Goal: Task Accomplishment & Management: Manage account settings

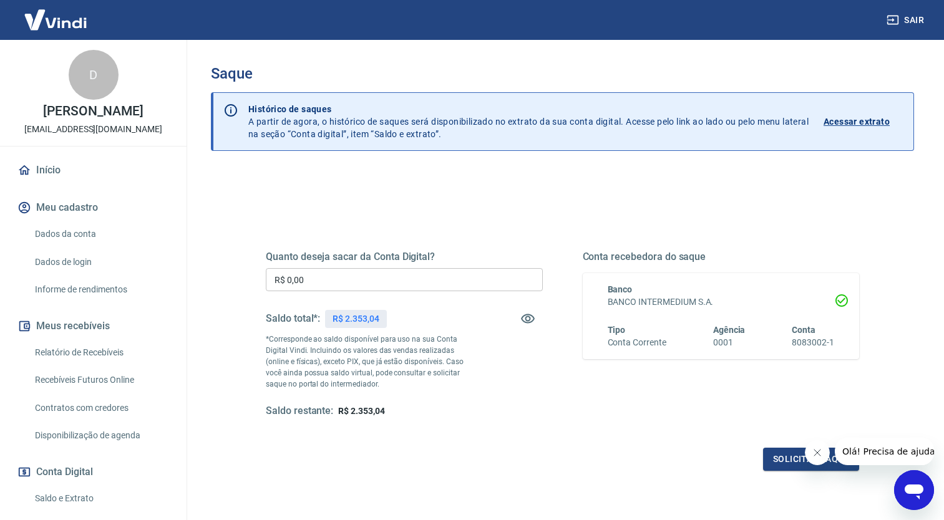
click at [343, 278] on input "R$ 0,00" at bounding box center [404, 279] width 277 height 23
type input "R$ 2.153,04"
click at [789, 460] on button "Solicitar saque" at bounding box center [811, 459] width 96 height 23
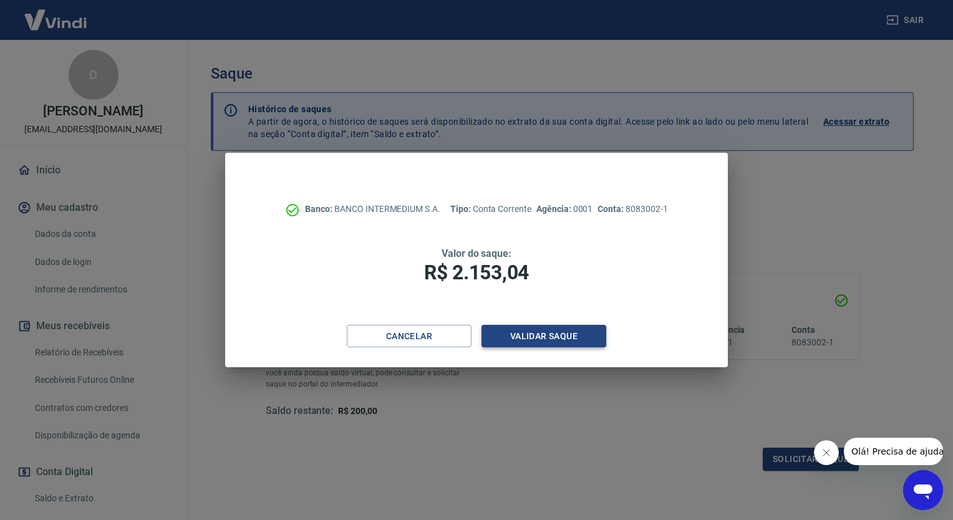
click at [523, 337] on button "Validar saque" at bounding box center [544, 336] width 125 height 23
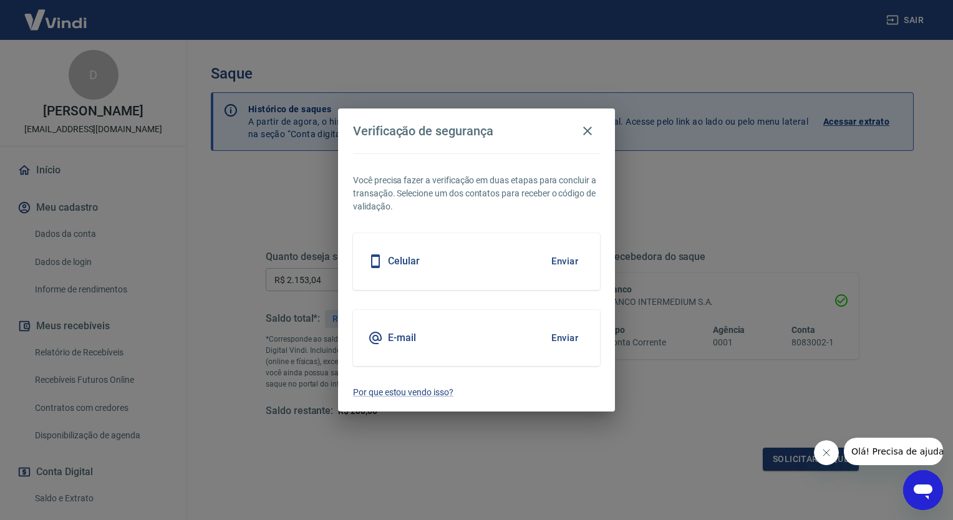
click at [563, 338] on button "Enviar" at bounding box center [565, 338] width 41 height 26
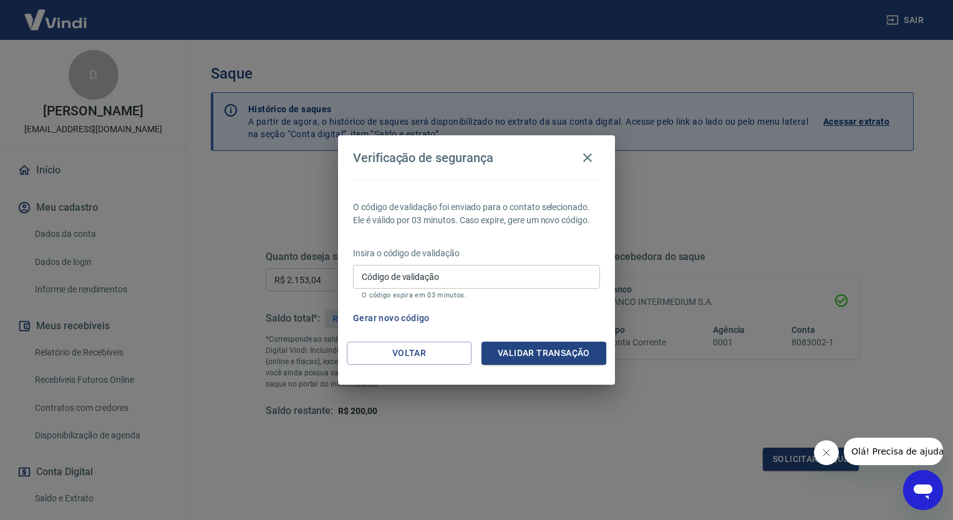
click at [457, 276] on input "Código de validação" at bounding box center [476, 276] width 247 height 23
type input "804264"
click at [523, 358] on button "Validar transação" at bounding box center [544, 353] width 125 height 23
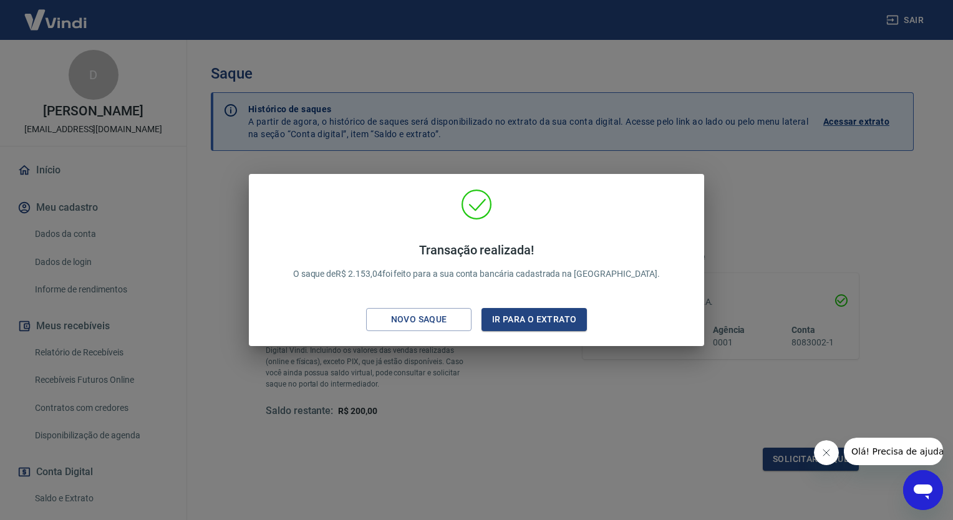
click at [580, 399] on div "Transação realizada! O saque de R$ 2.153,04 foi feito para a sua conta bancária…" at bounding box center [476, 260] width 953 height 520
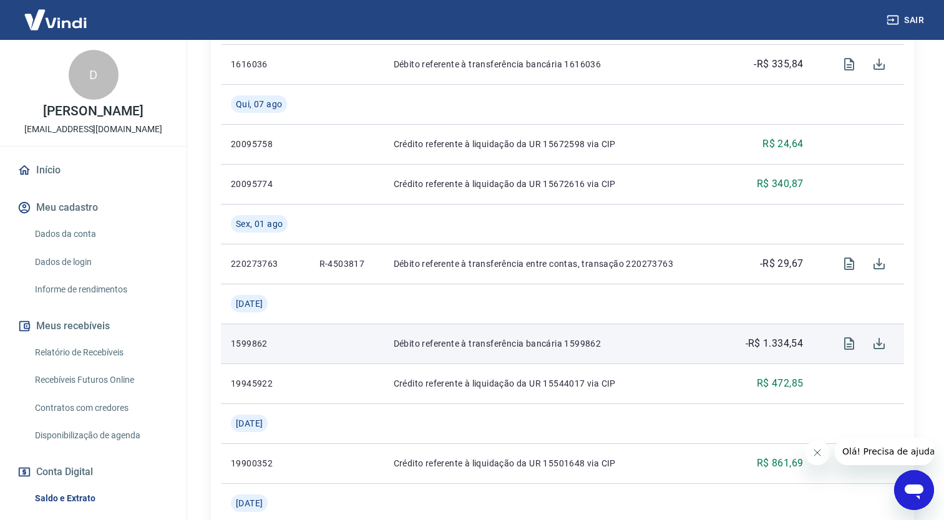
scroll to position [562, 0]
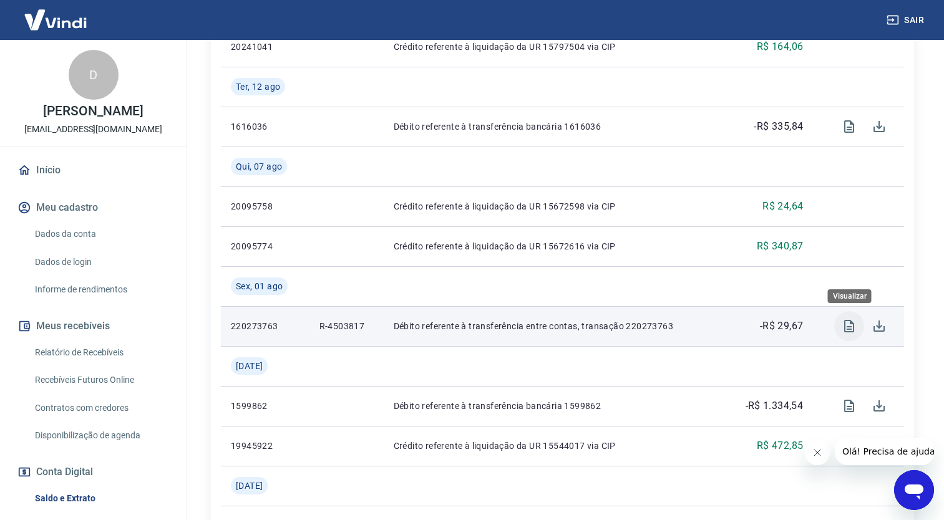
click at [854, 329] on icon "Visualizar" at bounding box center [849, 326] width 10 height 12
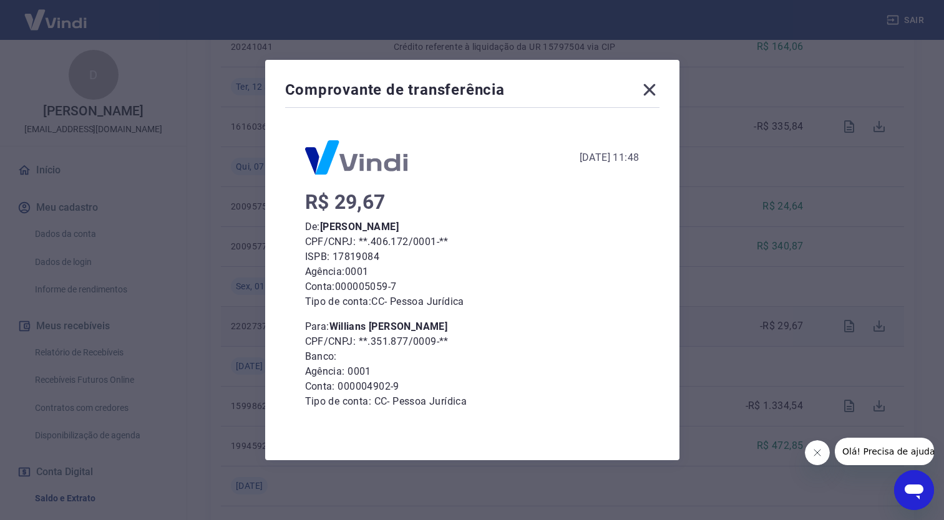
click at [654, 92] on icon at bounding box center [650, 90] width 20 height 20
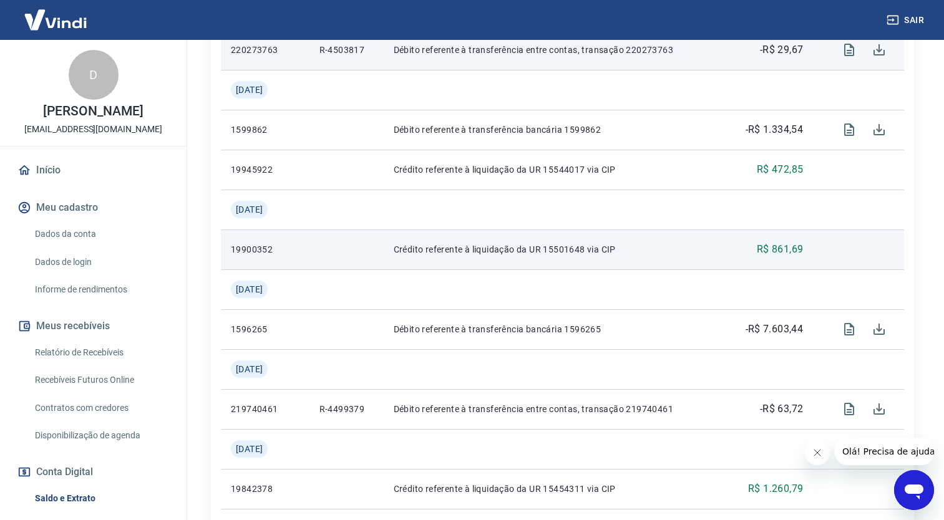
scroll to position [873, 0]
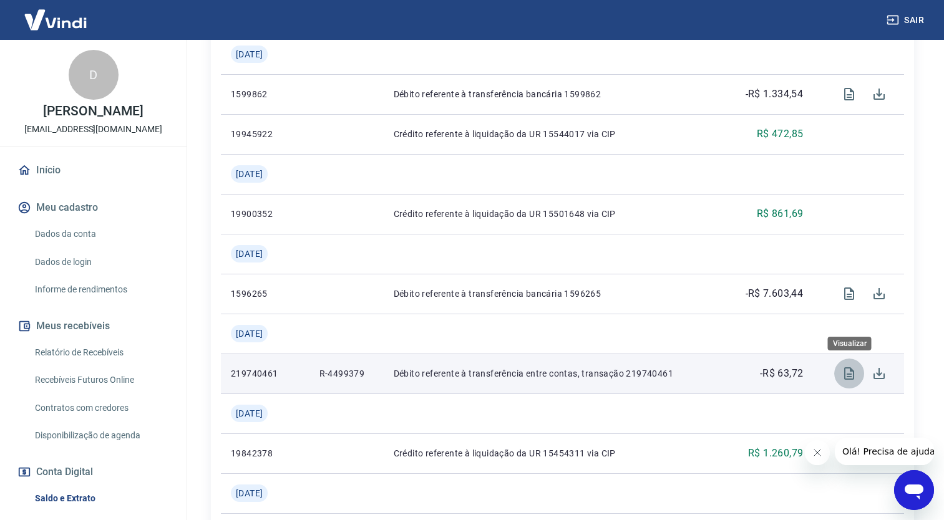
click at [850, 376] on icon "Visualizar" at bounding box center [849, 373] width 15 height 15
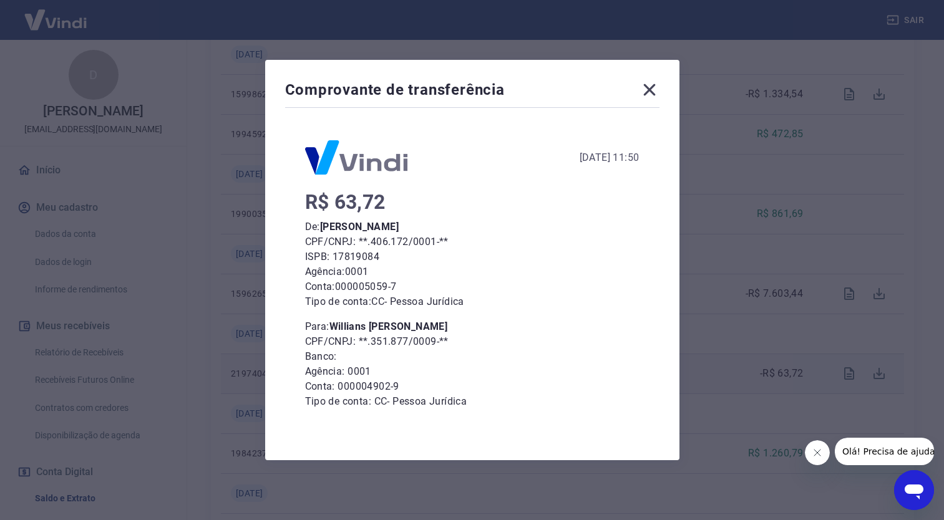
click at [658, 92] on icon at bounding box center [650, 90] width 20 height 20
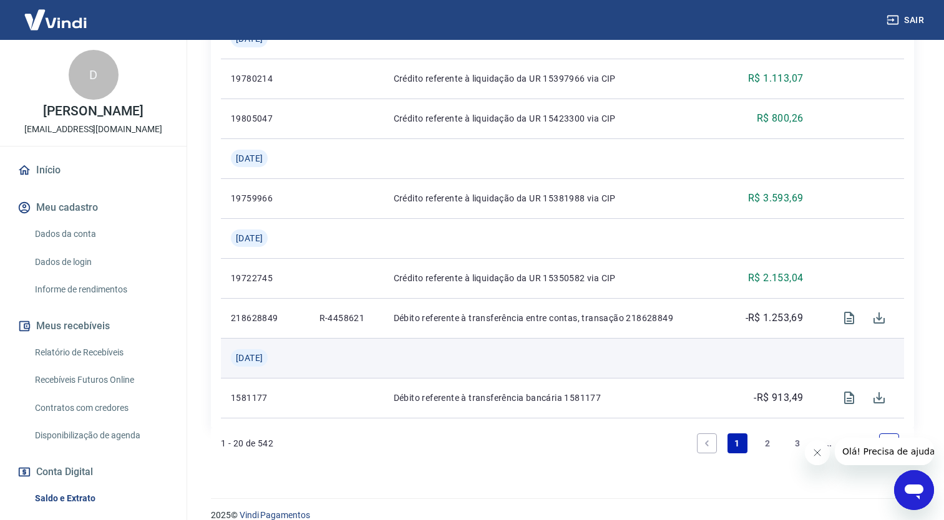
scroll to position [1345, 0]
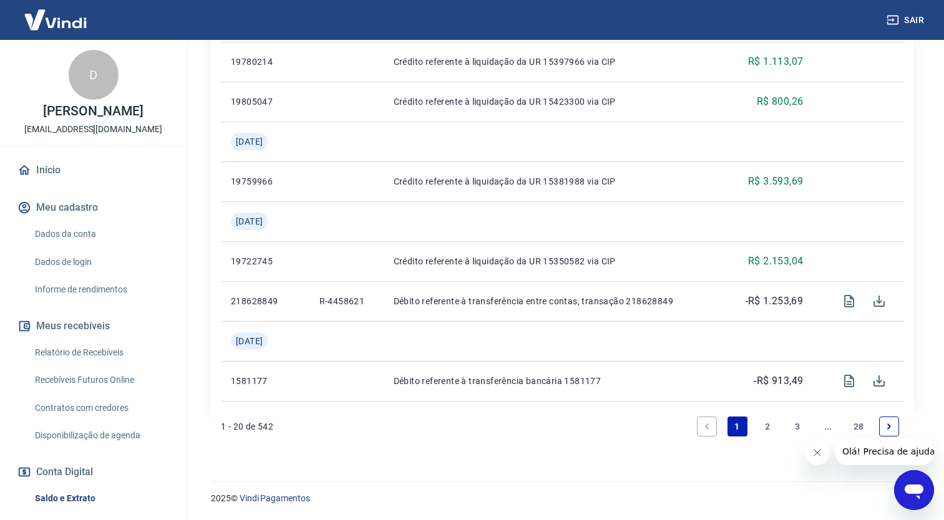
click at [767, 424] on link "2" at bounding box center [767, 427] width 20 height 20
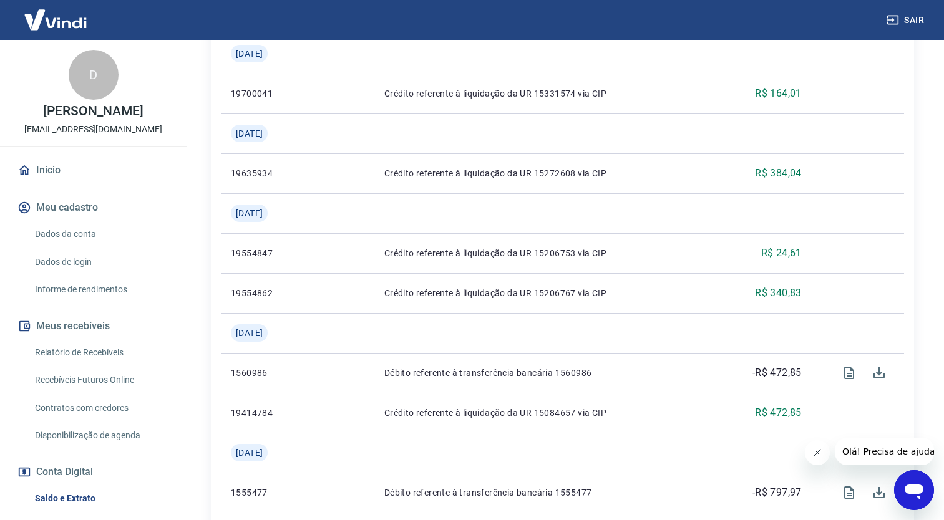
scroll to position [374, 0]
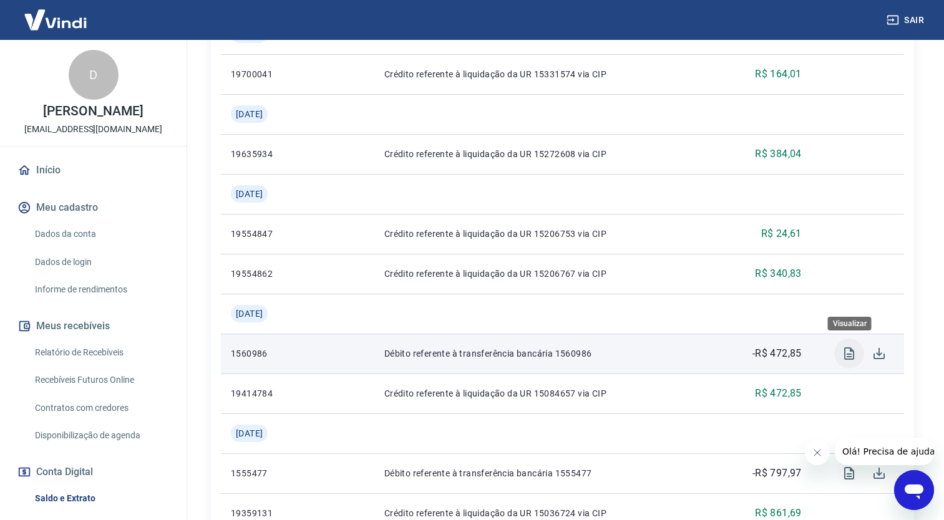
click at [850, 353] on icon "Visualizar" at bounding box center [849, 353] width 15 height 15
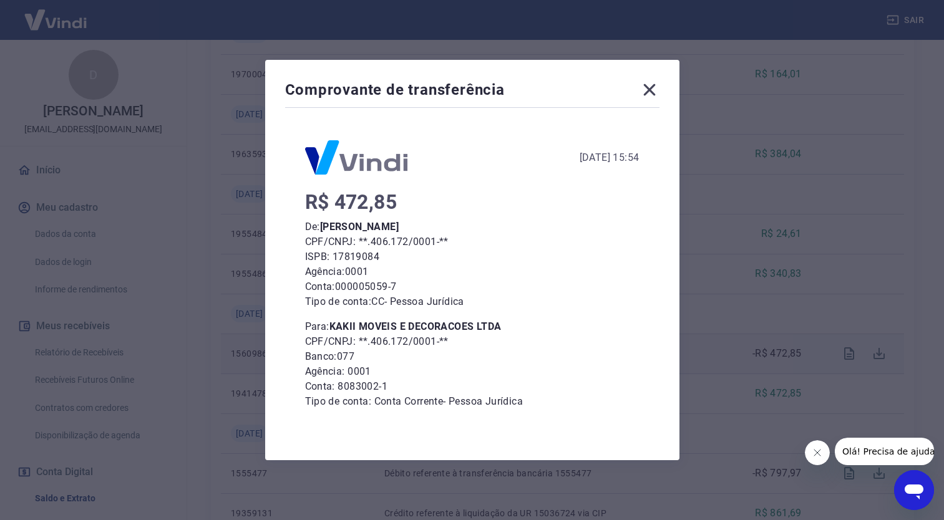
click at [649, 93] on icon at bounding box center [649, 90] width 12 height 12
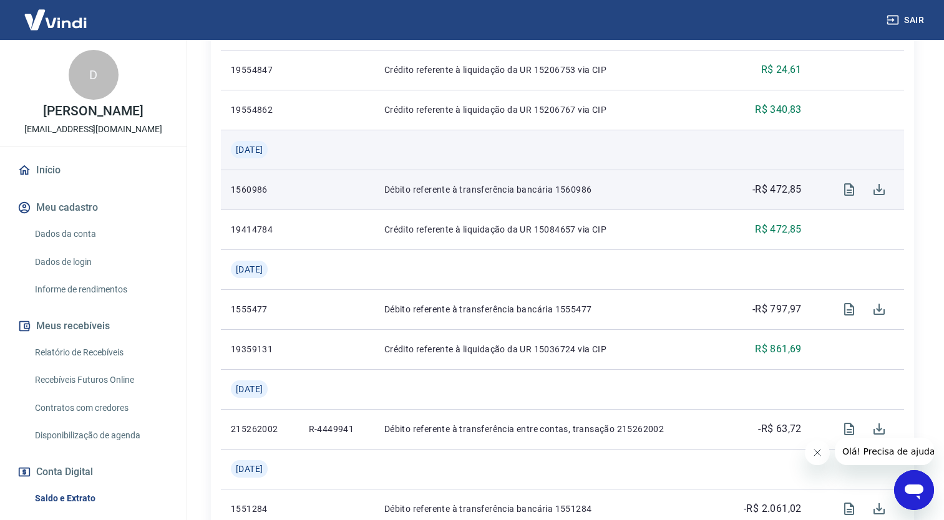
scroll to position [562, 0]
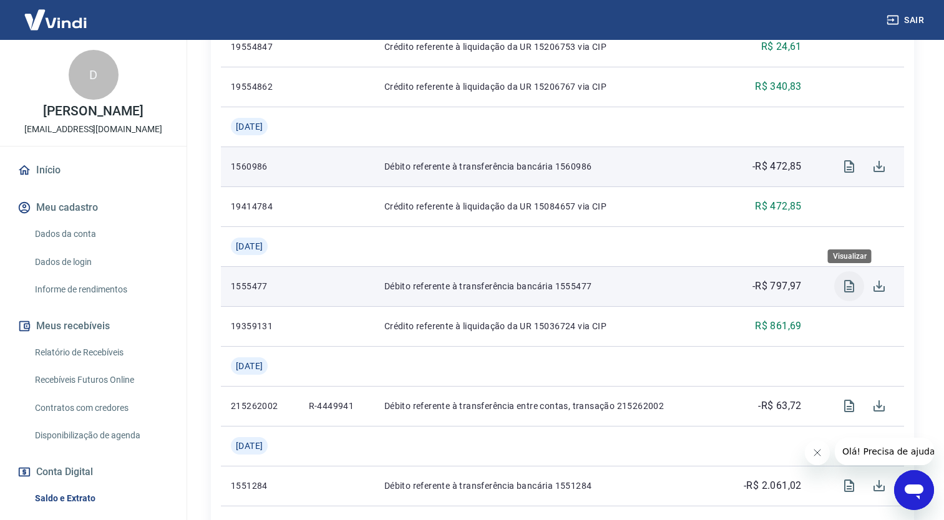
click at [849, 287] on icon "Visualizar" at bounding box center [849, 286] width 10 height 12
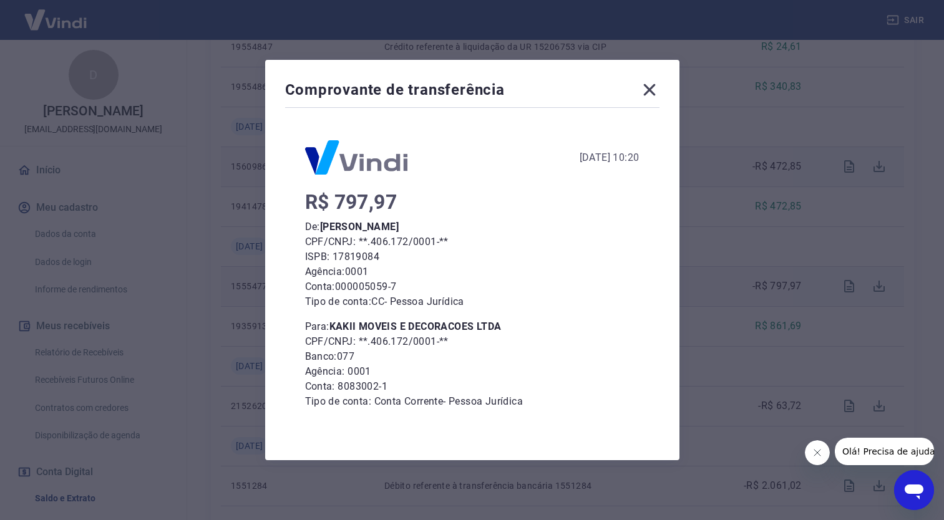
click at [653, 90] on icon at bounding box center [649, 90] width 12 height 12
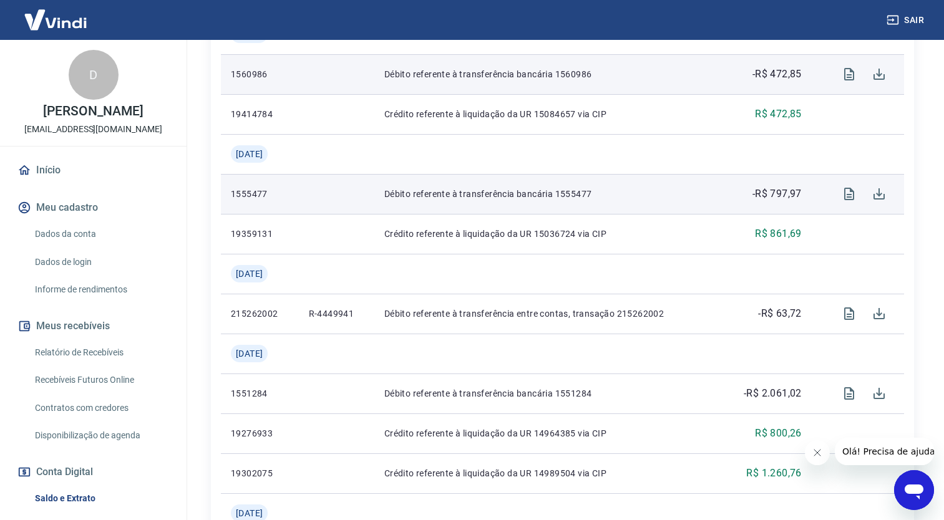
scroll to position [749, 0]
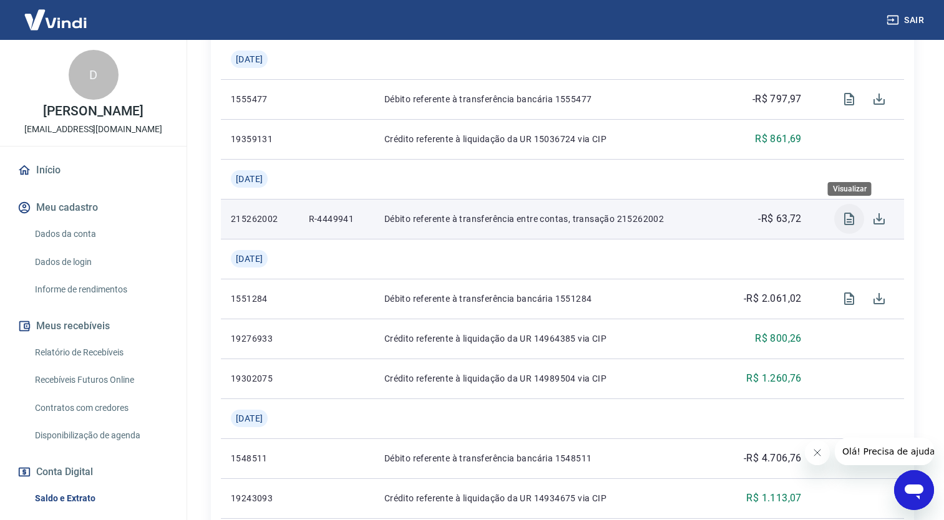
click at [851, 220] on icon "Visualizar" at bounding box center [849, 219] width 10 height 12
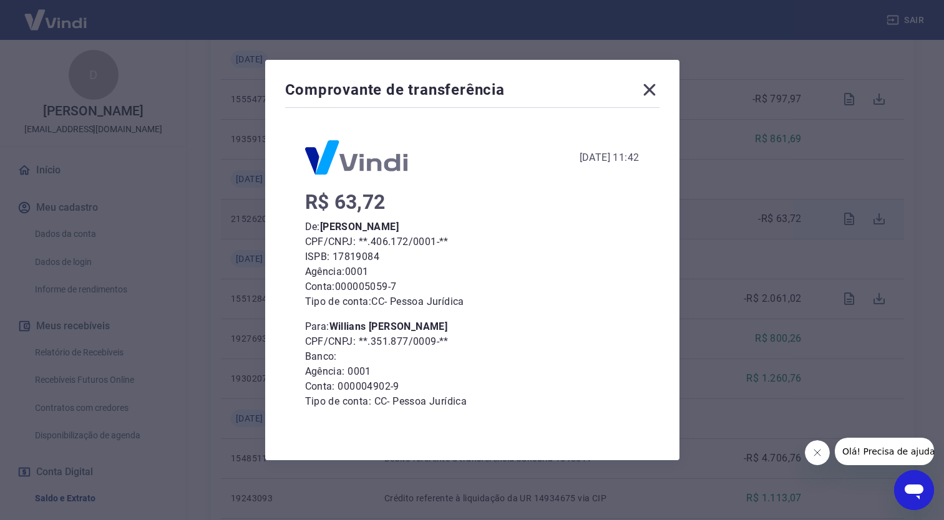
click at [656, 94] on icon at bounding box center [650, 90] width 20 height 20
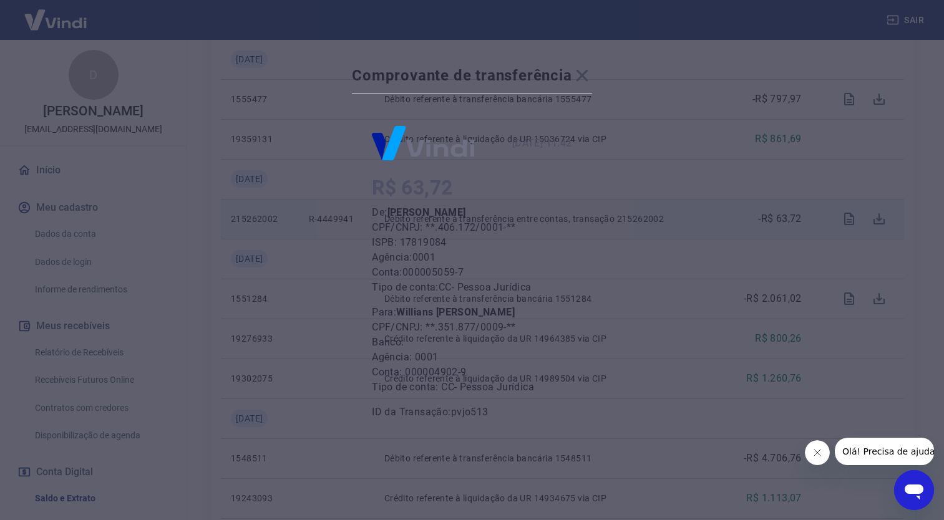
click at [656, 94] on p "Débito referente à transferência bancária 1555477" at bounding box center [547, 99] width 327 height 12
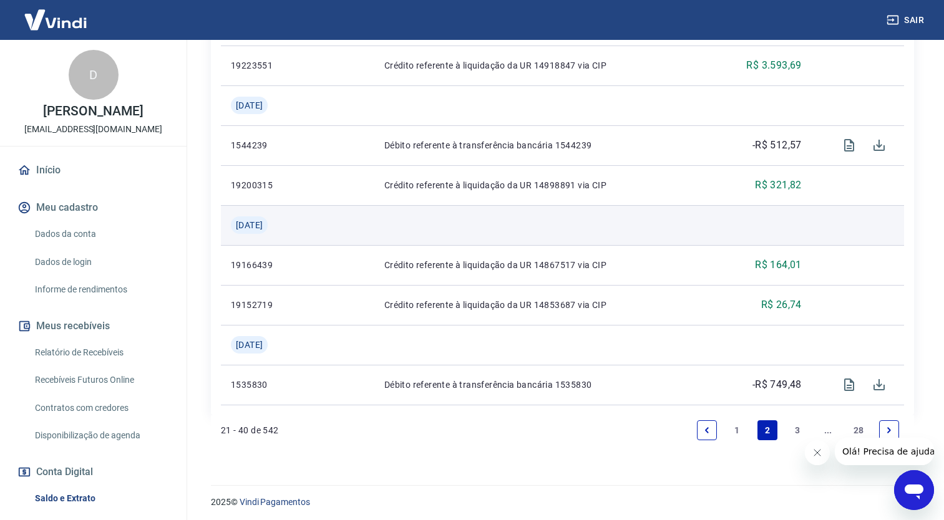
scroll to position [1265, 0]
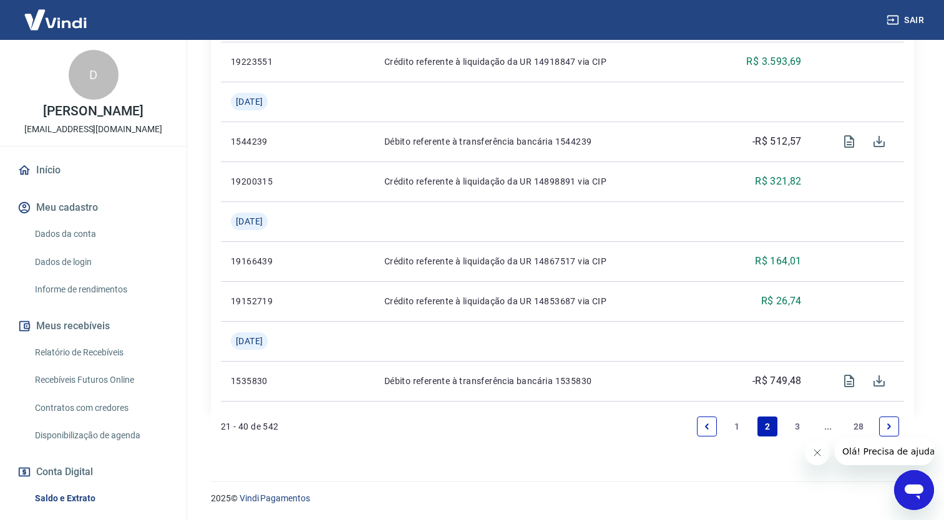
click at [736, 427] on link "1" at bounding box center [737, 427] width 20 height 20
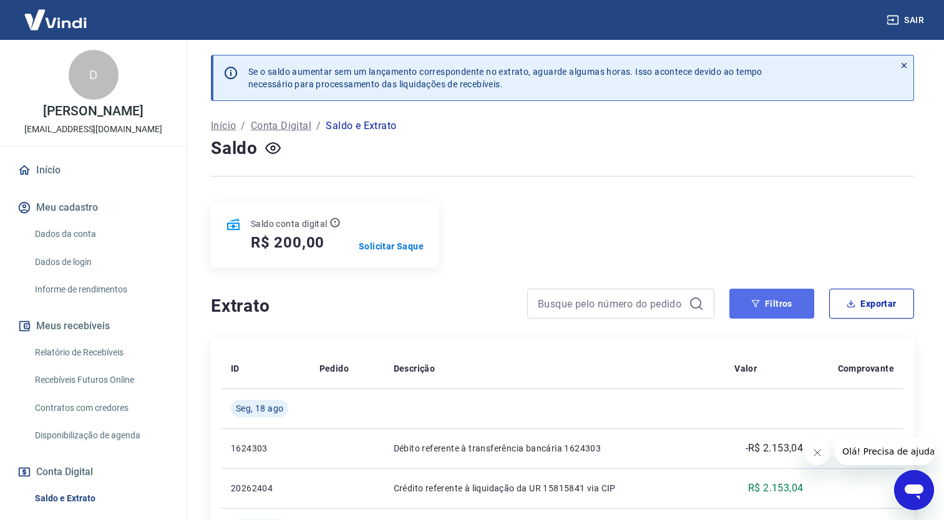
click at [794, 303] on button "Filtros" at bounding box center [771, 304] width 85 height 30
click at [773, 305] on button "Filtros" at bounding box center [771, 304] width 85 height 30
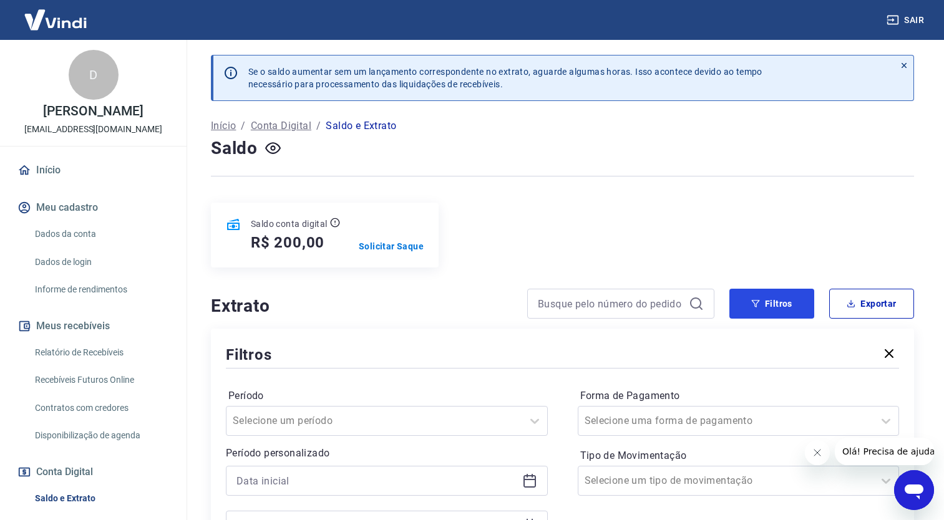
scroll to position [187, 0]
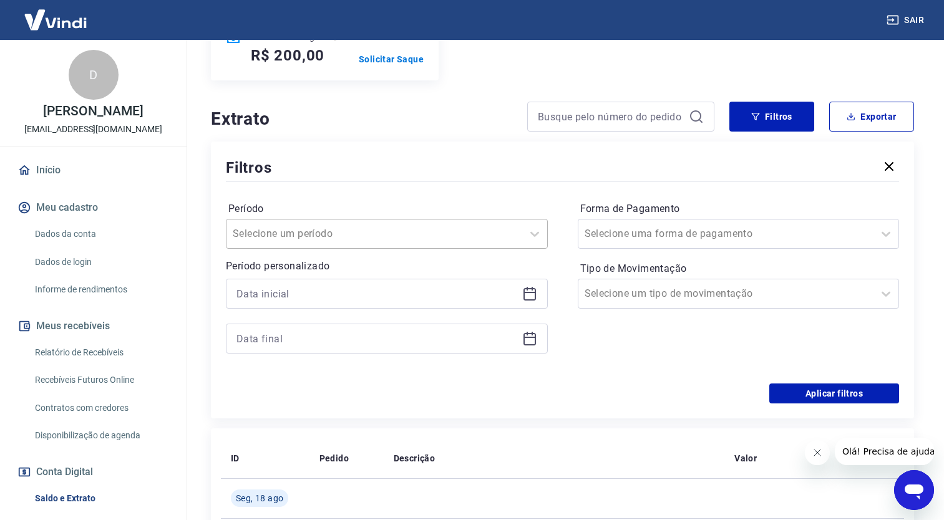
click at [358, 234] on div at bounding box center [374, 233] width 283 height 17
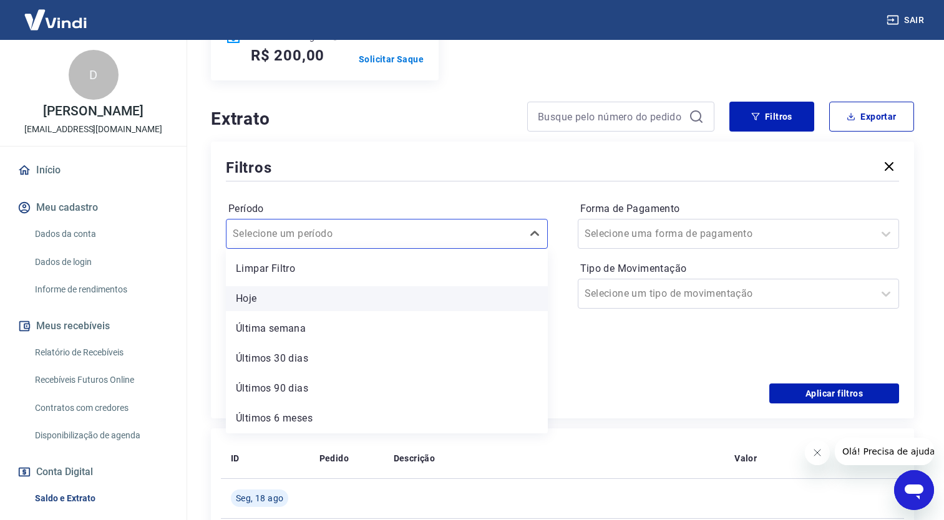
click at [336, 291] on div "Hoje" at bounding box center [387, 298] width 322 height 25
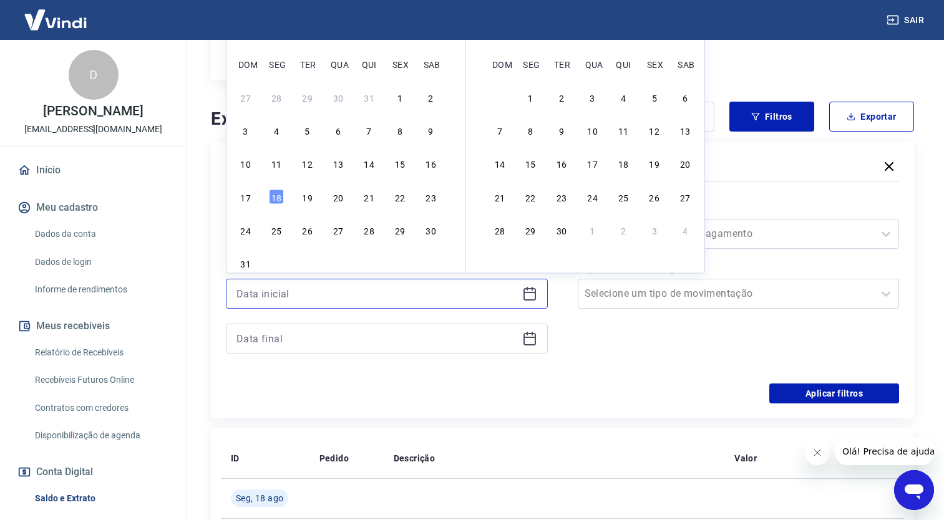
click at [346, 298] on input at bounding box center [376, 294] width 281 height 19
click at [281, 193] on div "18" at bounding box center [276, 196] width 15 height 15
type input "[DATE]"
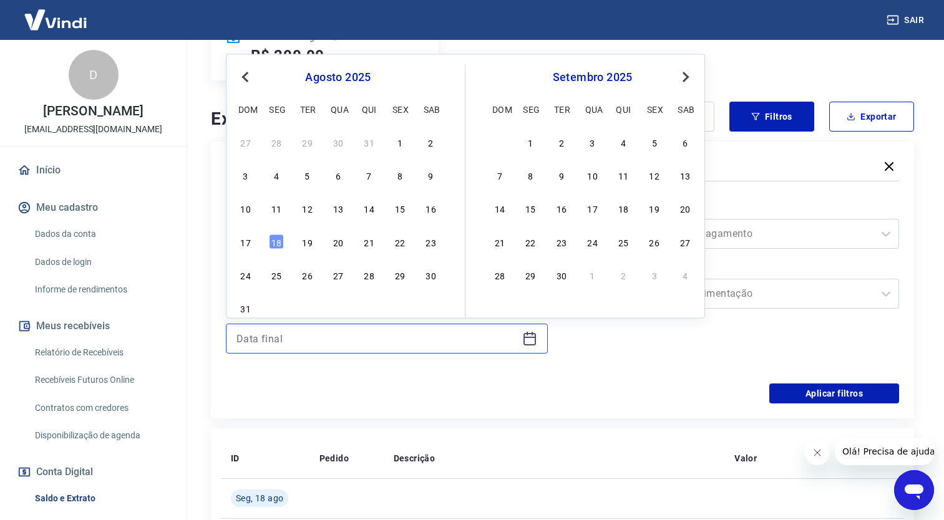
click at [344, 340] on input at bounding box center [376, 338] width 281 height 19
click at [246, 310] on div "31" at bounding box center [245, 308] width 15 height 15
type input "[DATE]"
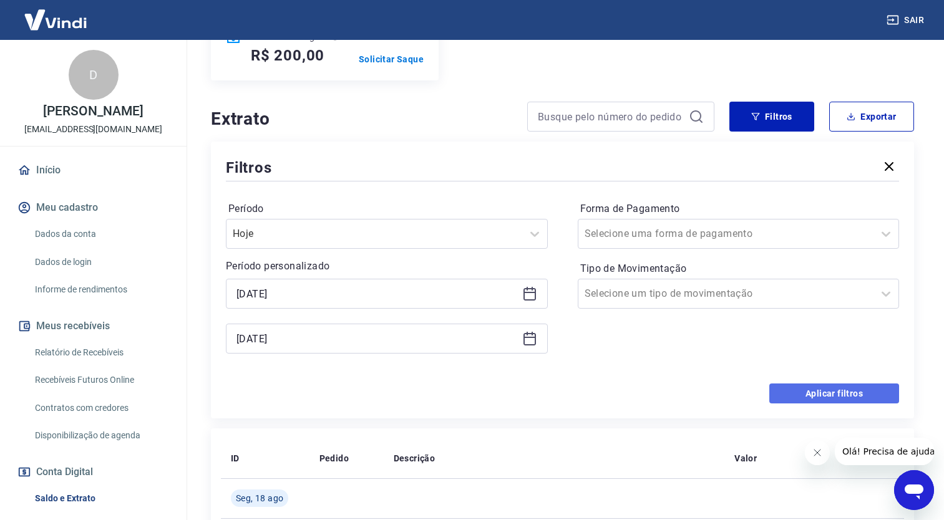
click at [822, 394] on button "Aplicar filtros" at bounding box center [834, 394] width 130 height 20
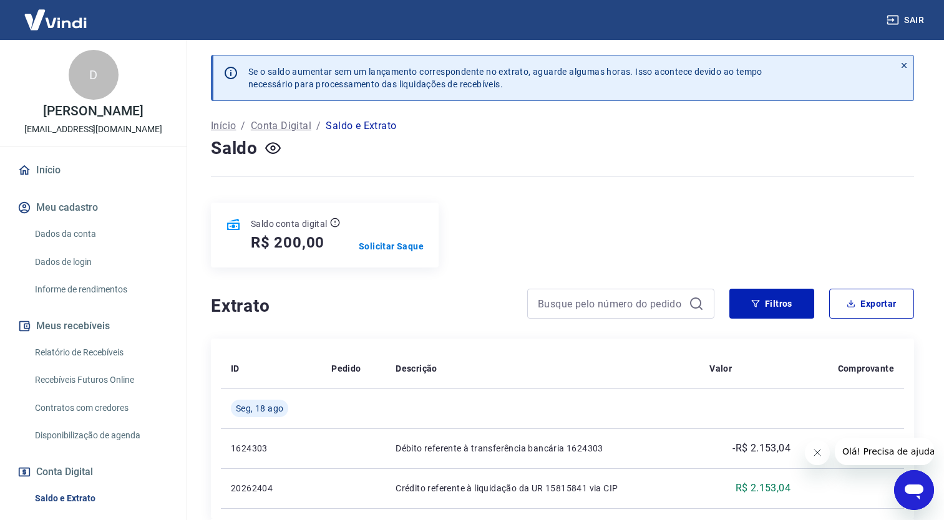
click at [90, 393] on link "Recebíveis Futuros Online" at bounding box center [101, 380] width 142 height 26
